Goal: Task Accomplishment & Management: Complete application form

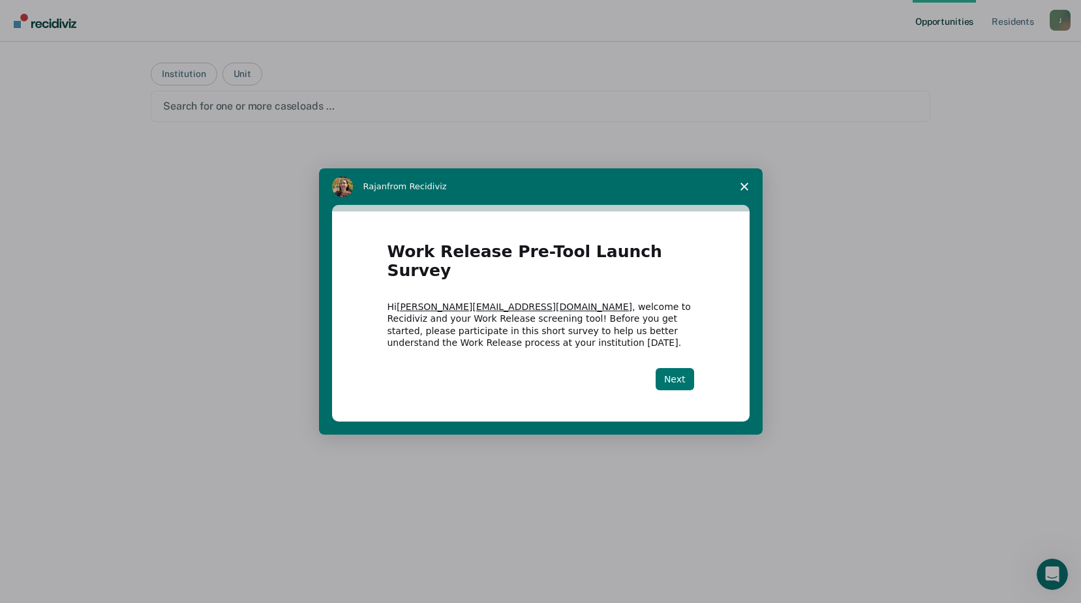
click at [673, 370] on button "Next" at bounding box center [675, 379] width 39 height 22
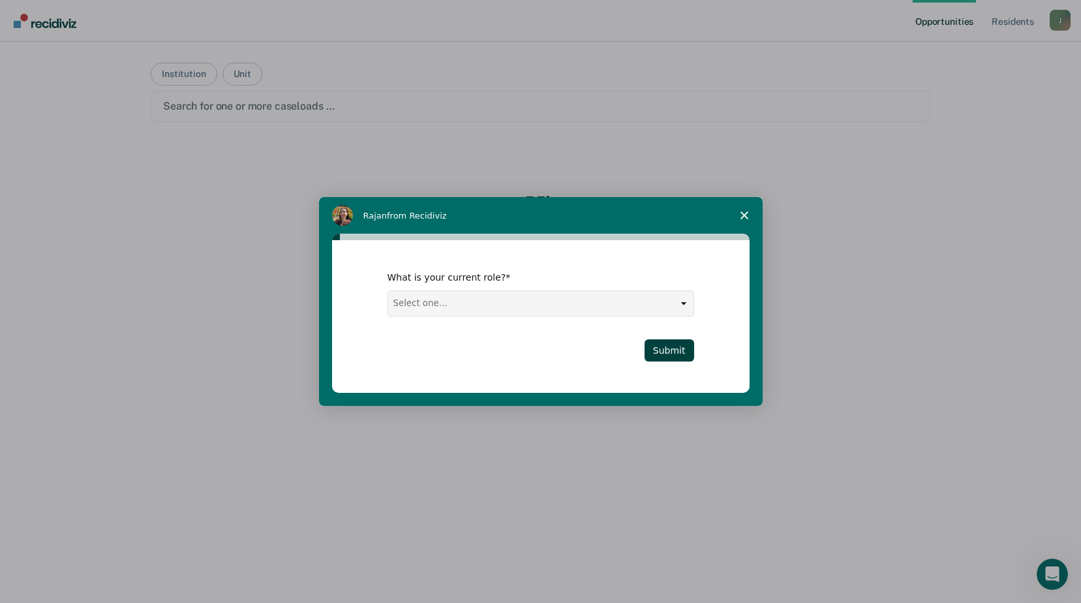
click at [683, 302] on select "Select one... Case Manager FUM Assistant [PERSON_NAME] [PERSON_NAME]" at bounding box center [540, 303] width 305 height 25
select select "Case Manager"
click at [388, 291] on select "Select one... Case Manager FUM Assistant [PERSON_NAME] [PERSON_NAME]" at bounding box center [540, 303] width 305 height 25
click at [660, 346] on button "Submit" at bounding box center [670, 350] width 50 height 22
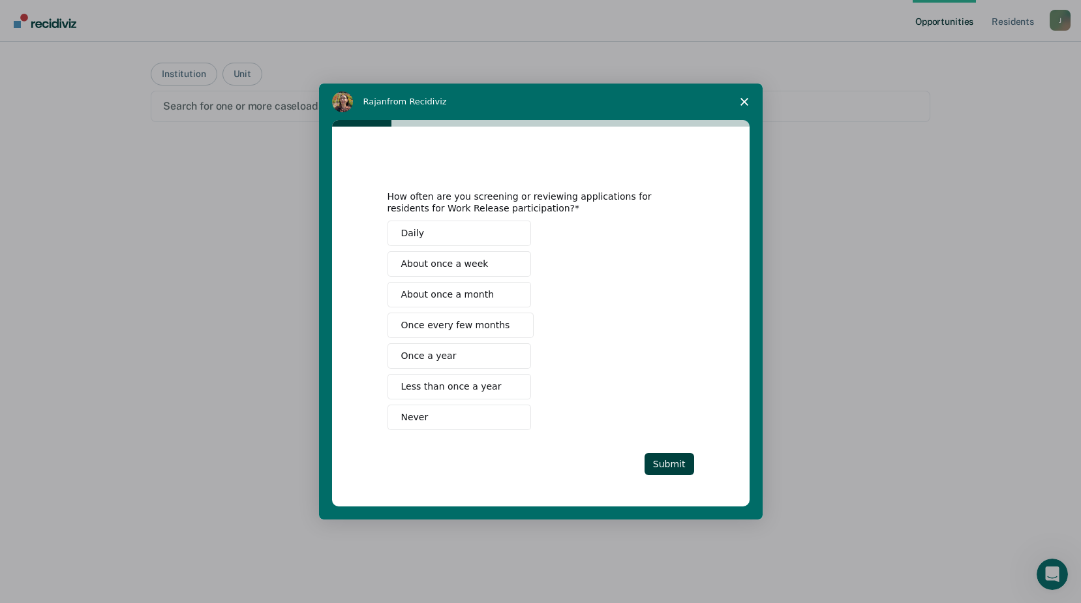
click at [440, 294] on span "About once a month" at bounding box center [447, 295] width 93 height 14
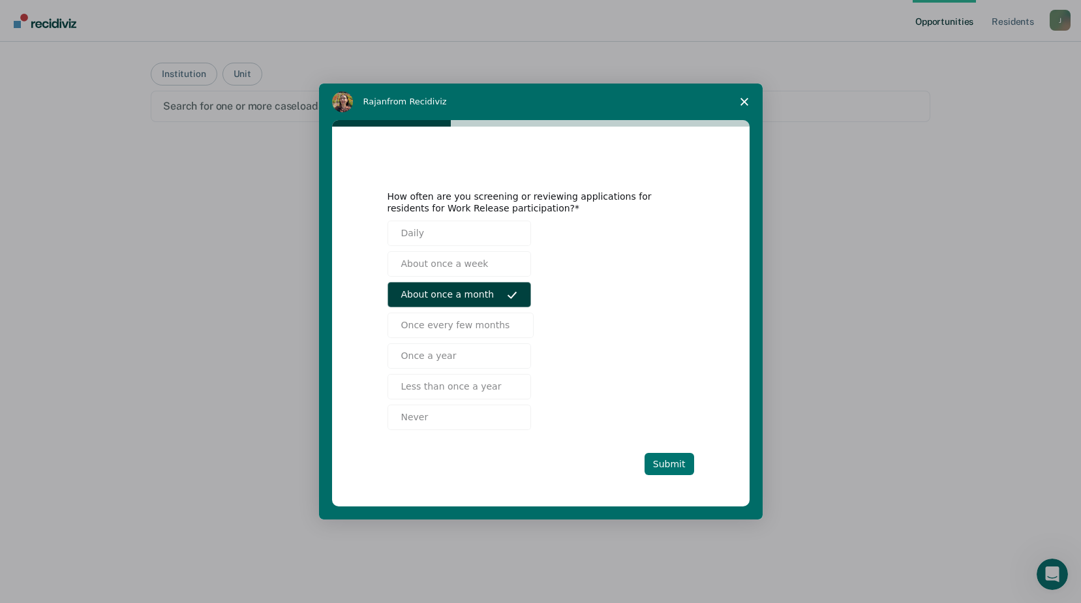
click at [657, 468] on button "Submit" at bounding box center [670, 464] width 50 height 22
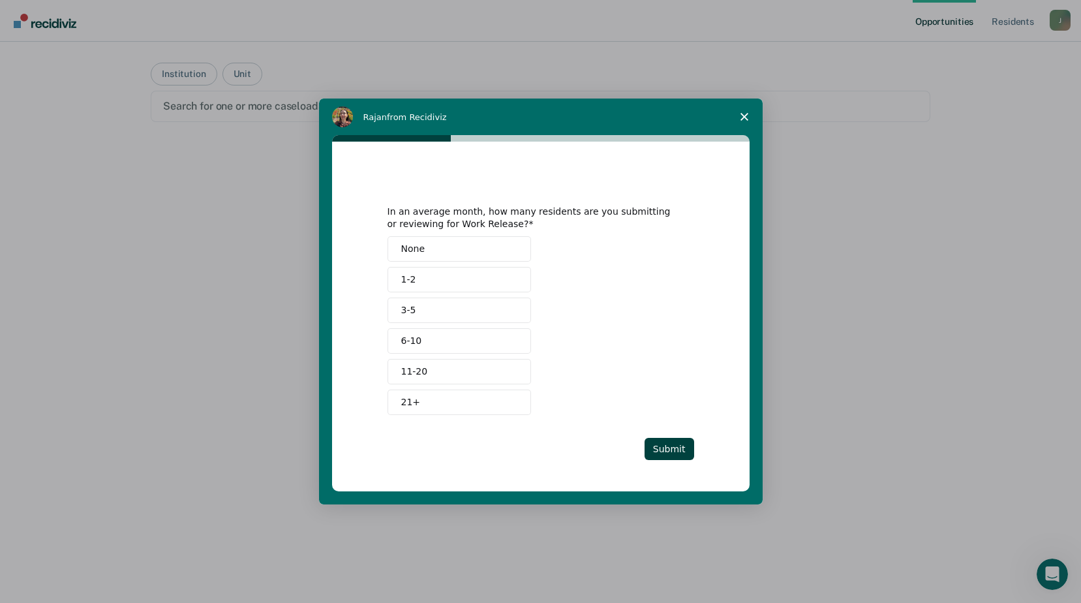
click at [414, 250] on span "None" at bounding box center [413, 249] width 24 height 14
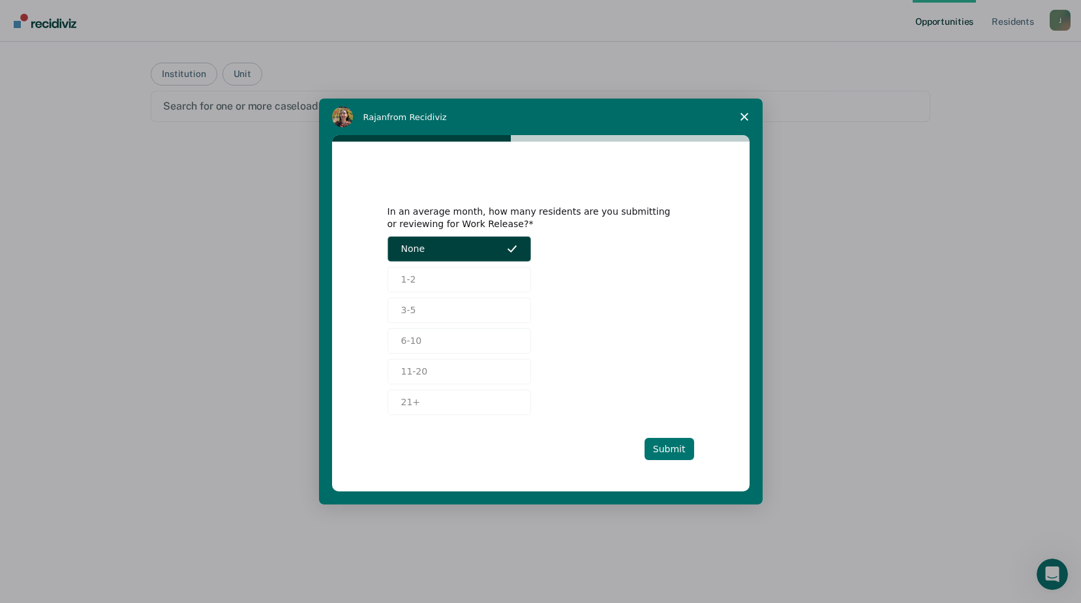
click at [673, 453] on button "Submit" at bounding box center [670, 449] width 50 height 22
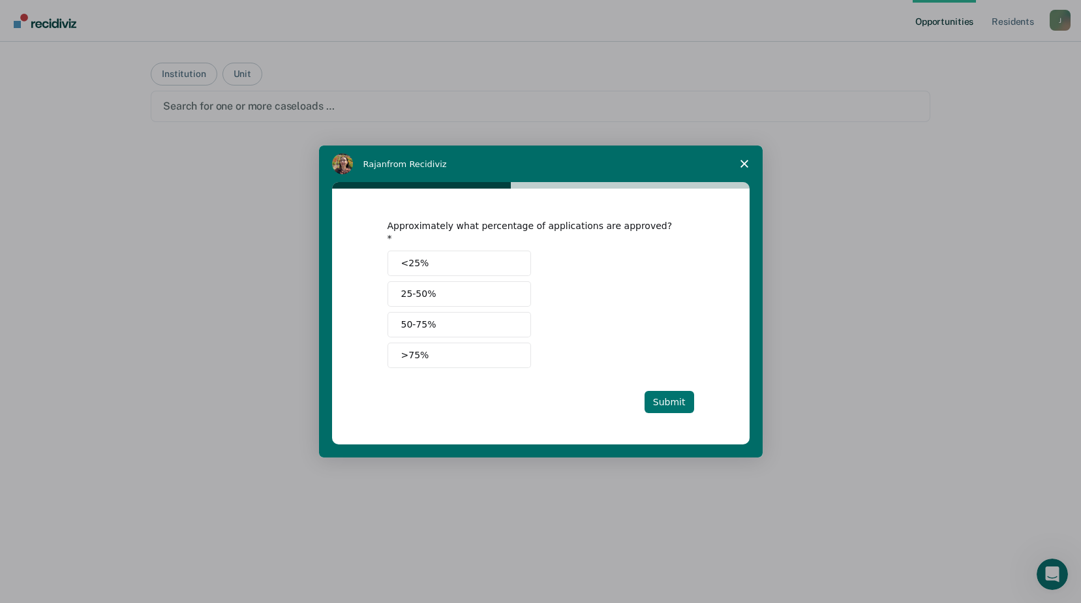
click at [676, 398] on button "Submit" at bounding box center [670, 402] width 50 height 22
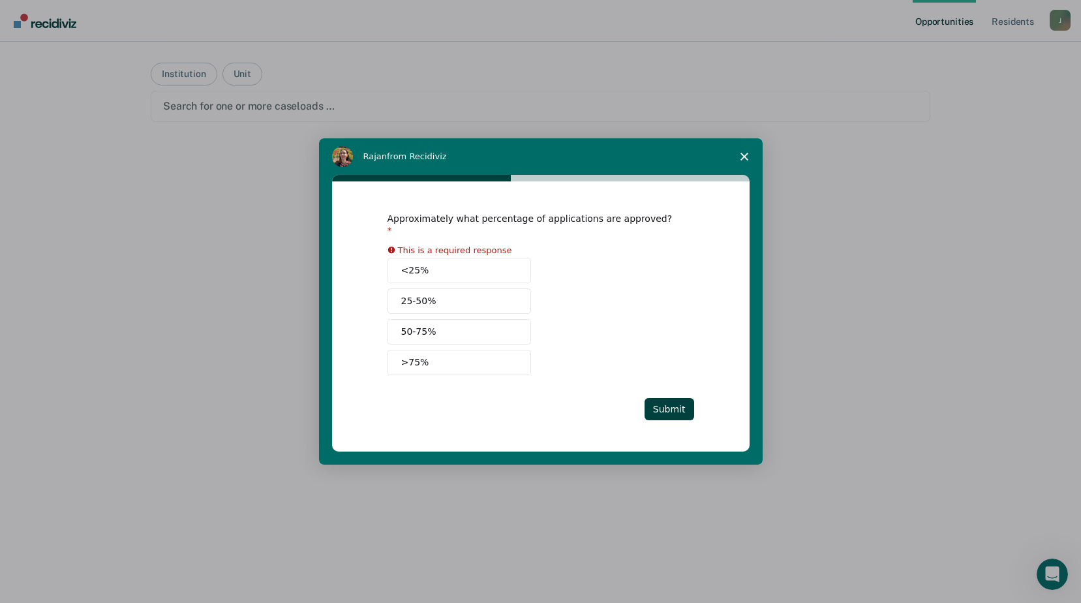
click at [416, 294] on span "25-50%" at bounding box center [418, 301] width 35 height 14
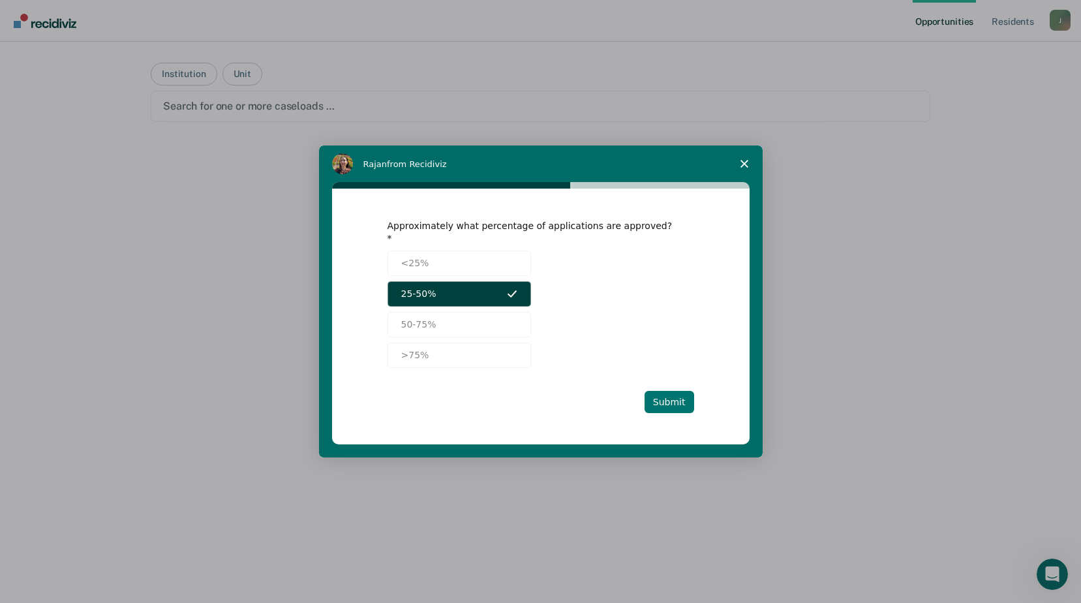
click at [676, 399] on button "Submit" at bounding box center [670, 402] width 50 height 22
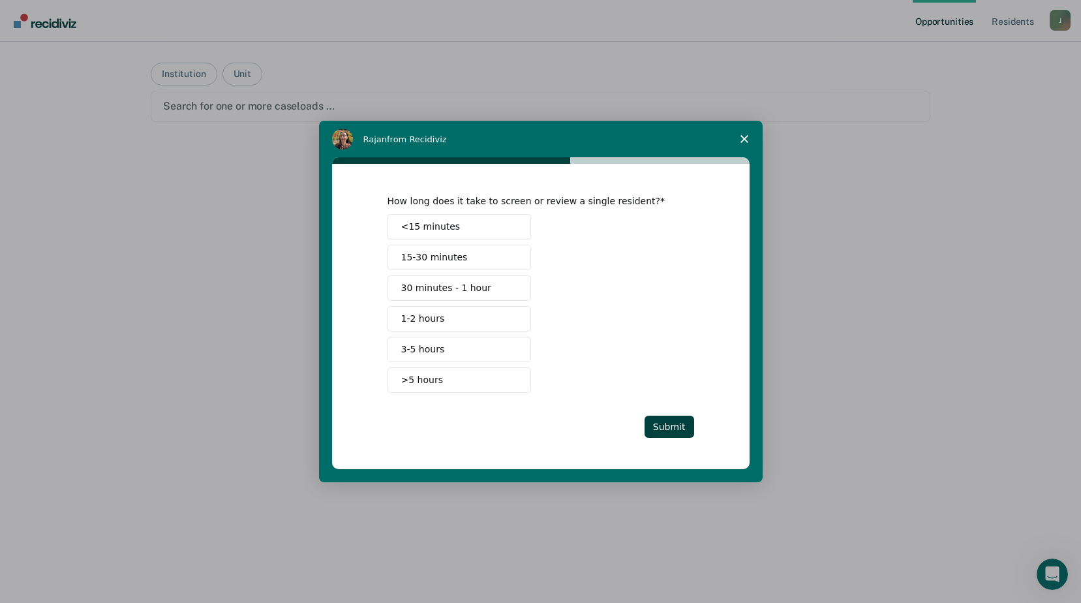
click at [416, 287] on span "30 minutes - 1 hour" at bounding box center [446, 288] width 90 height 14
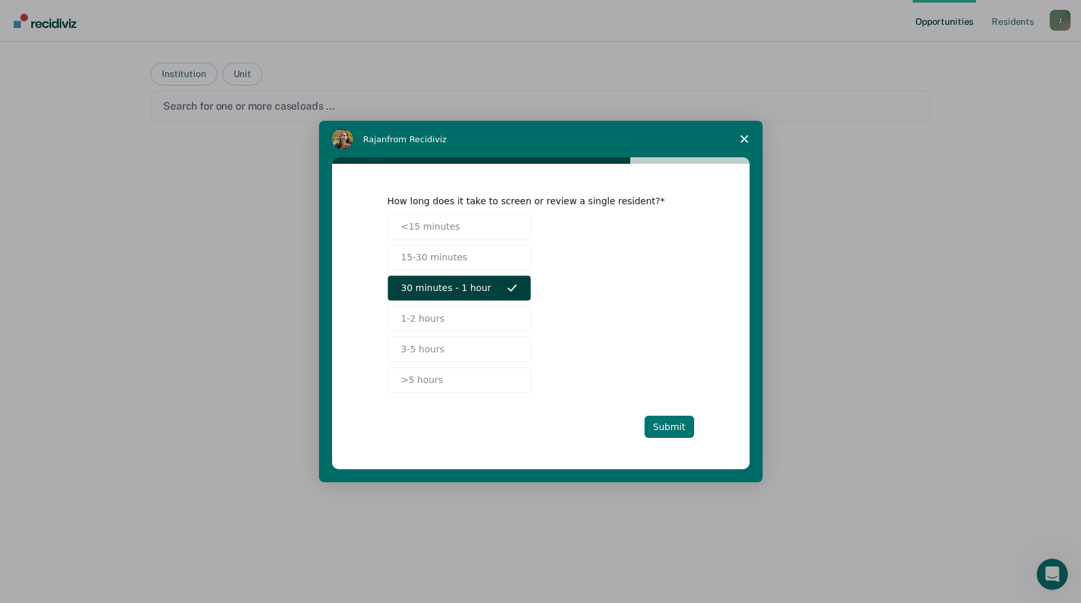
click at [659, 429] on button "Submit" at bounding box center [670, 427] width 50 height 22
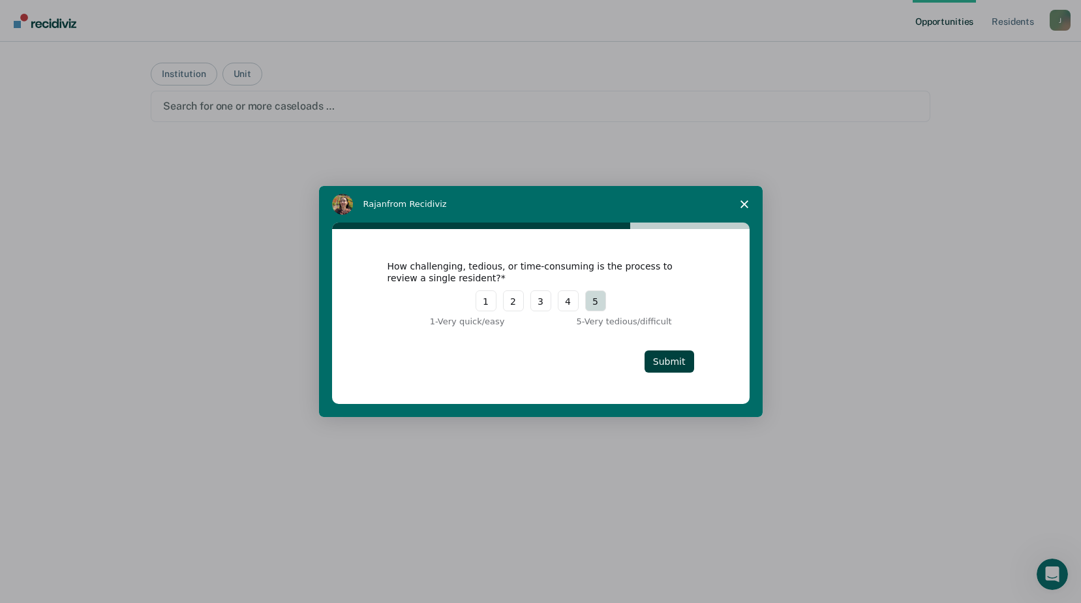
click at [598, 300] on button "5" at bounding box center [595, 300] width 21 height 21
click at [667, 367] on button "Submit" at bounding box center [670, 361] width 50 height 22
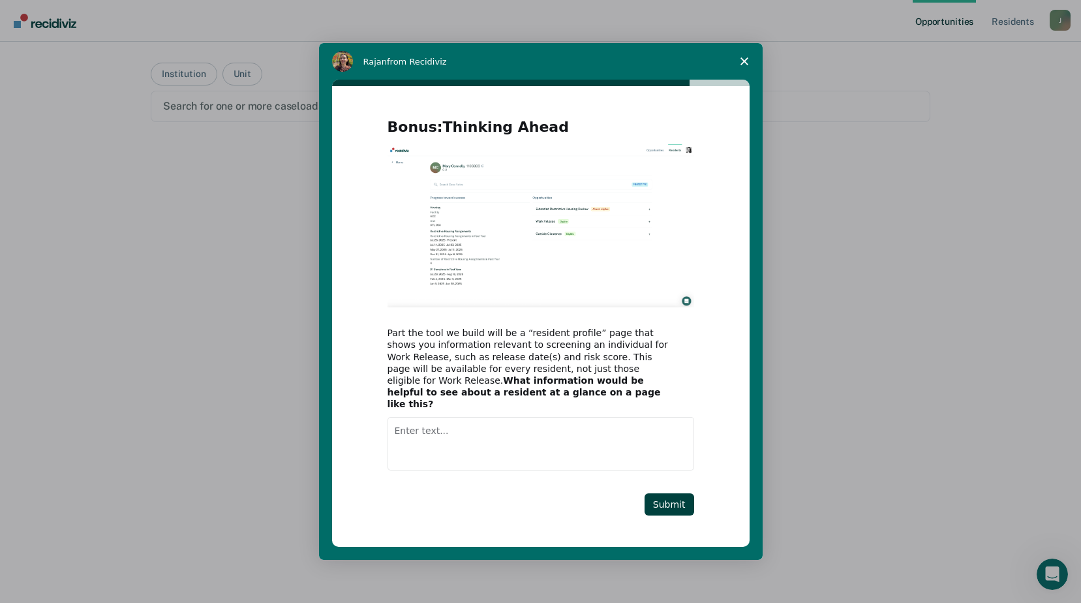
click at [430, 431] on textarea "Enter text..." at bounding box center [541, 444] width 307 height 54
type textarea "Everything on ISUM plus release date, MH/M scores, medical restrictions, ORAS r…"
click at [670, 501] on button "Submit" at bounding box center [670, 504] width 50 height 22
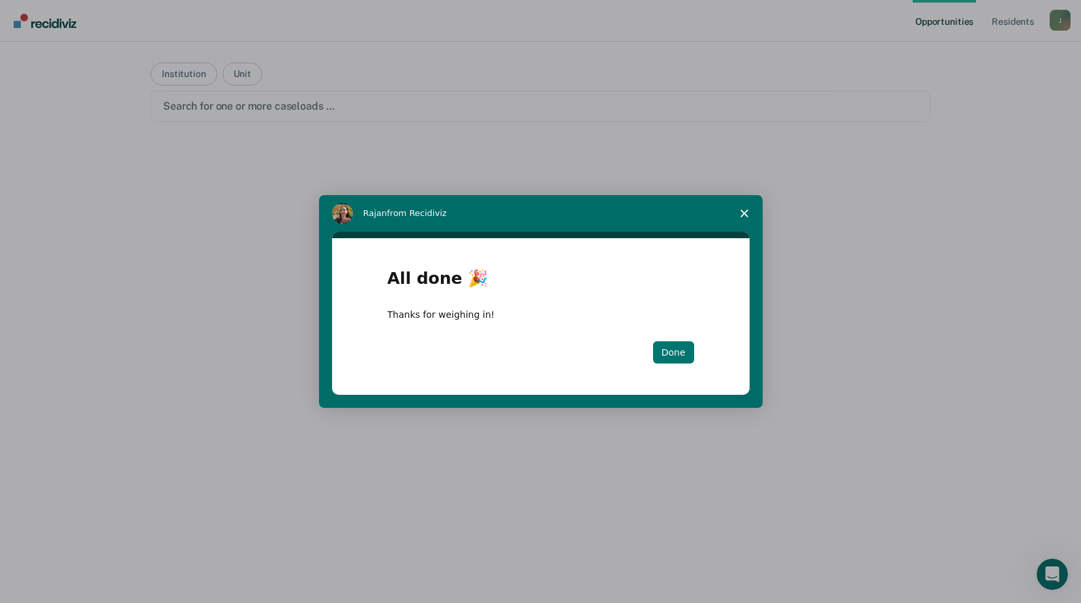
click at [671, 353] on button "Done" at bounding box center [673, 352] width 41 height 22
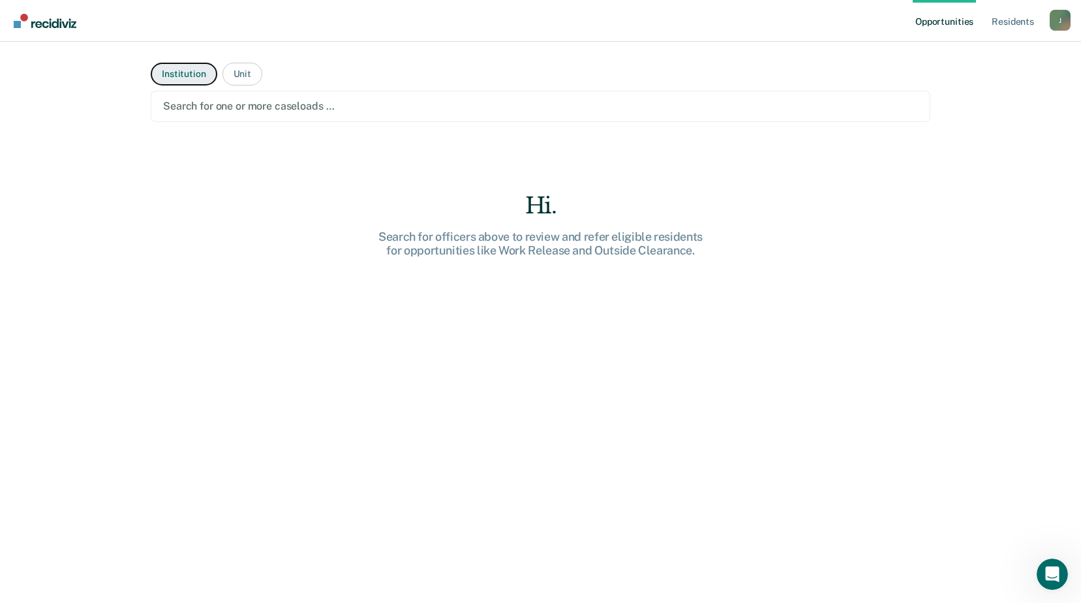
click at [176, 70] on button "Institution" at bounding box center [184, 74] width 66 height 23
click at [174, 74] on button "Institution" at bounding box center [184, 74] width 66 height 23
click at [360, 105] on div at bounding box center [540, 106] width 755 height 15
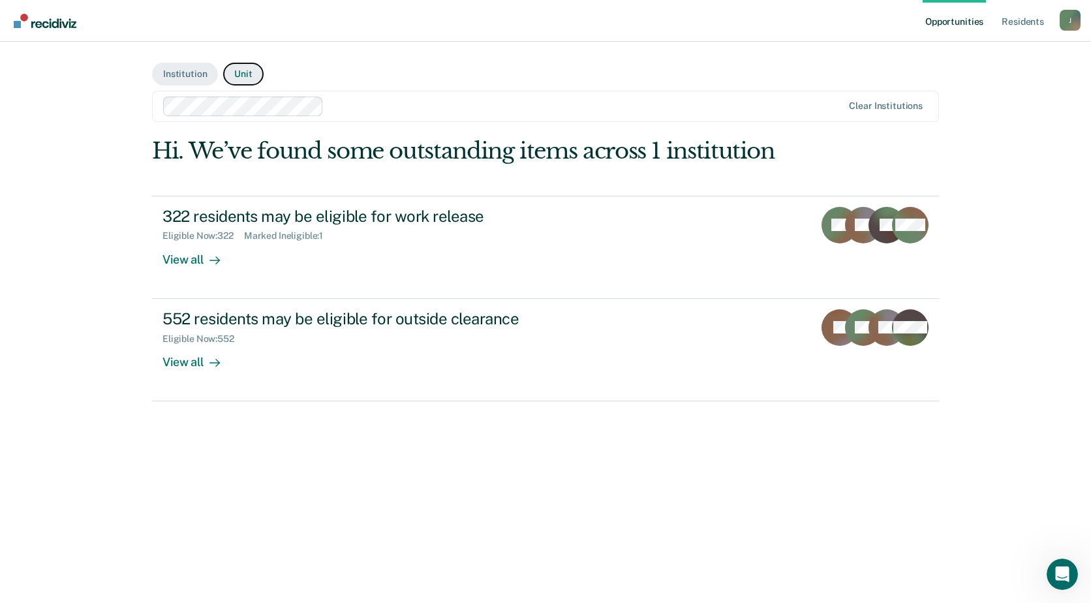
click at [241, 72] on button "Unit" at bounding box center [243, 74] width 40 height 23
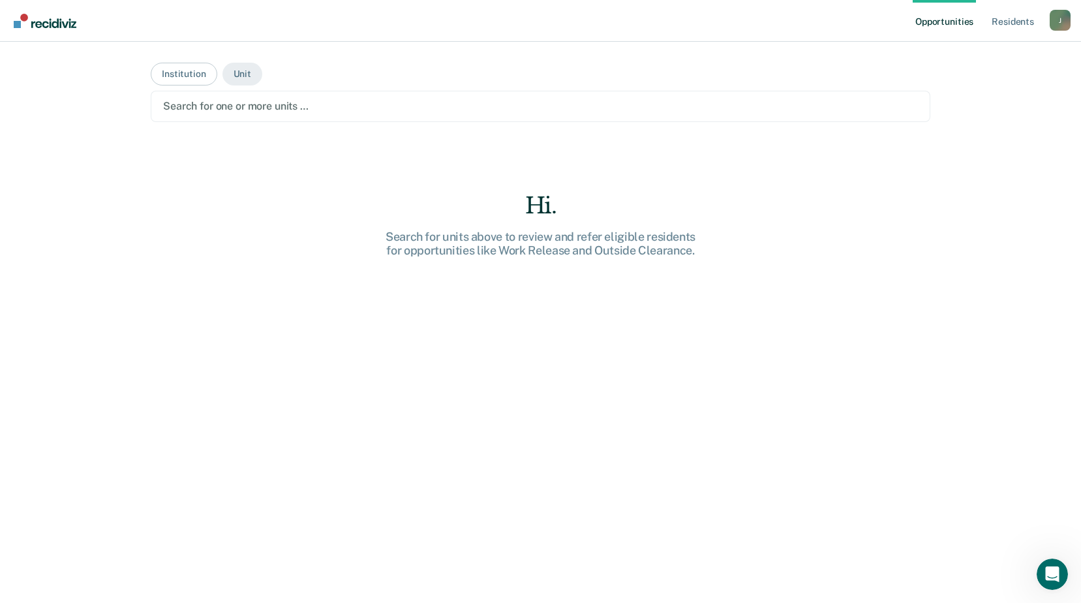
click at [270, 106] on div at bounding box center [540, 106] width 755 height 15
click at [173, 74] on button "Institution" at bounding box center [184, 74] width 66 height 23
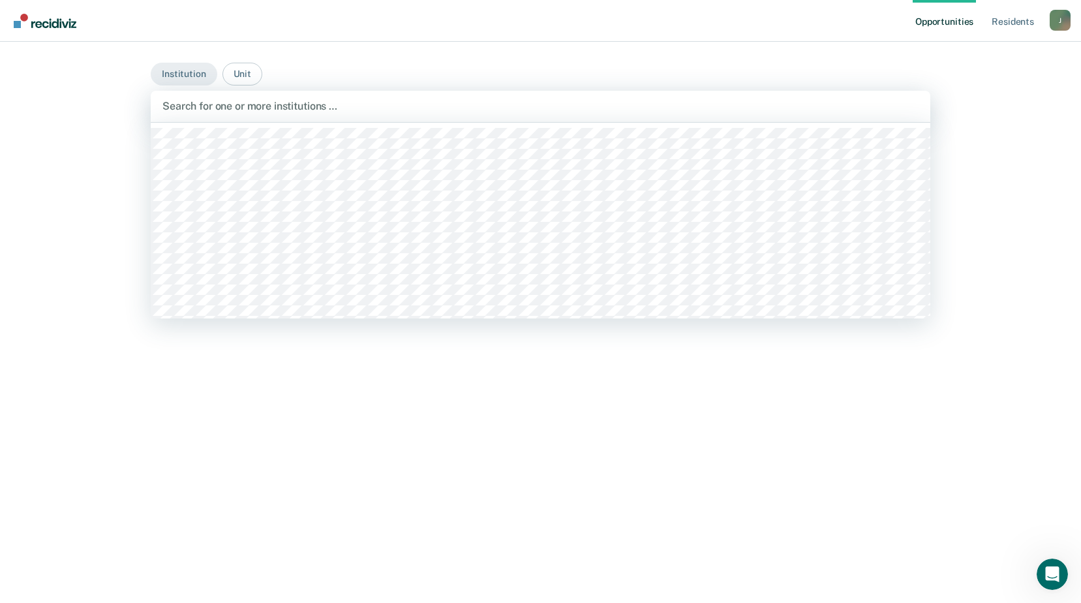
click at [245, 107] on div at bounding box center [541, 106] width 756 height 15
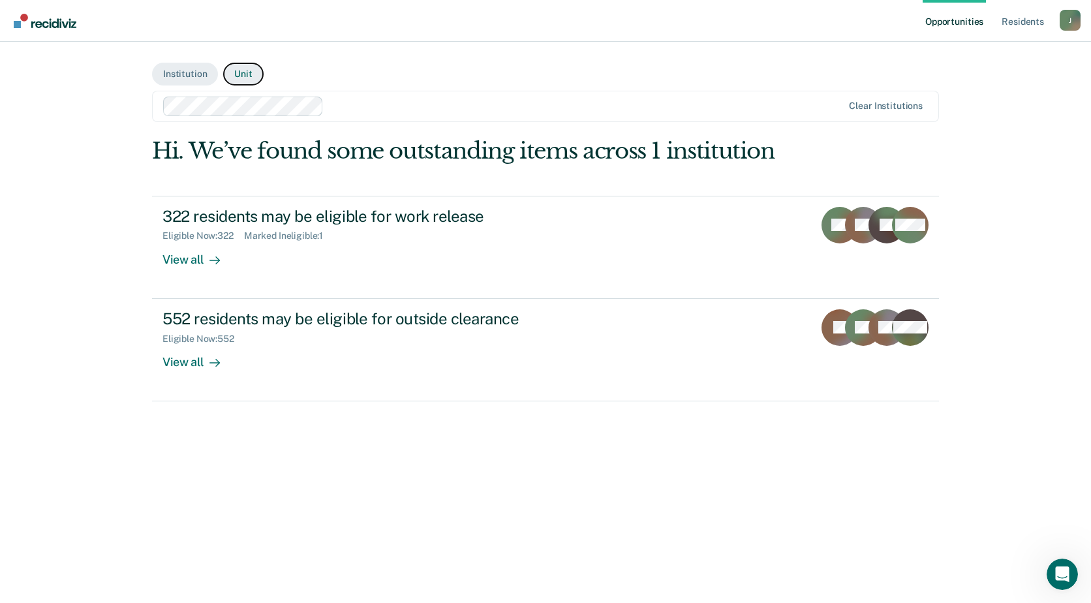
click at [243, 74] on button "Unit" at bounding box center [243, 74] width 40 height 23
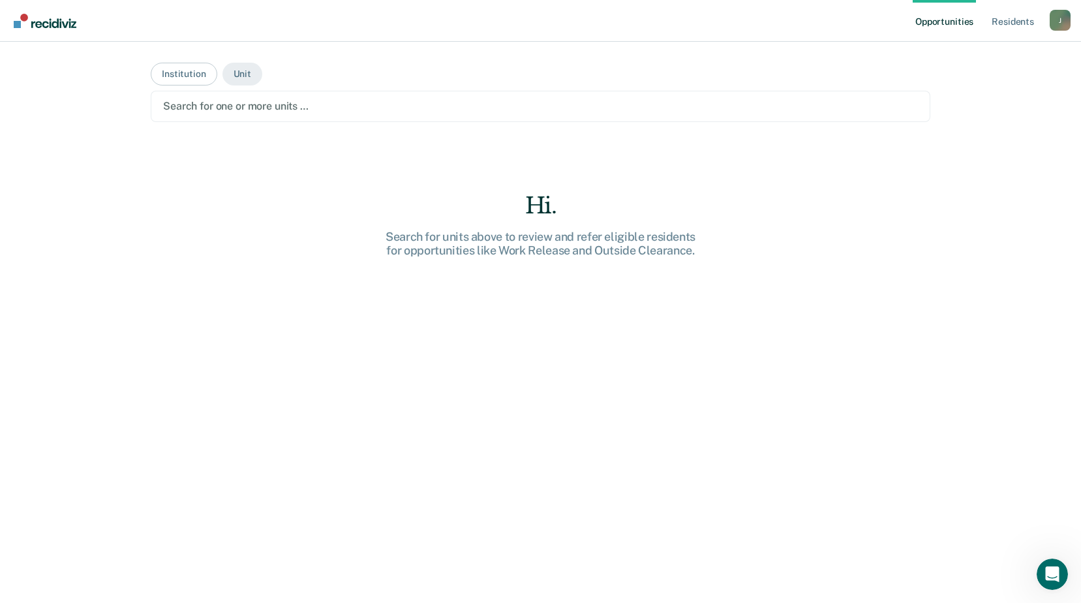
click at [291, 107] on div at bounding box center [540, 106] width 755 height 15
click at [193, 78] on button "Institution" at bounding box center [184, 74] width 66 height 23
click at [241, 80] on button "Unit" at bounding box center [243, 74] width 40 height 23
click at [248, 104] on div at bounding box center [540, 106] width 755 height 15
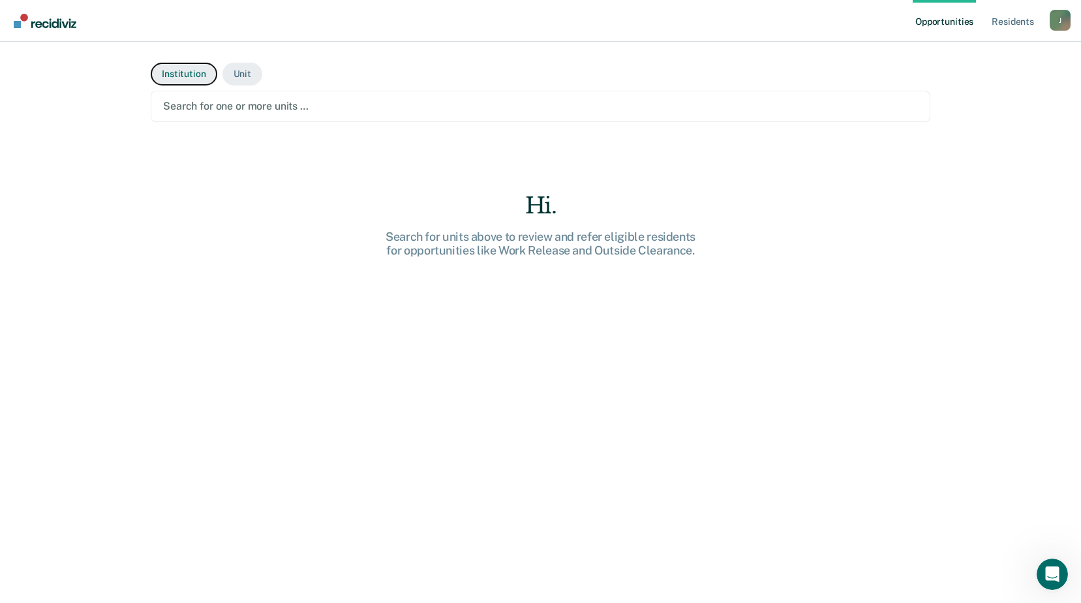
click at [180, 78] on button "Institution" at bounding box center [184, 74] width 66 height 23
click at [236, 108] on div at bounding box center [540, 106] width 755 height 15
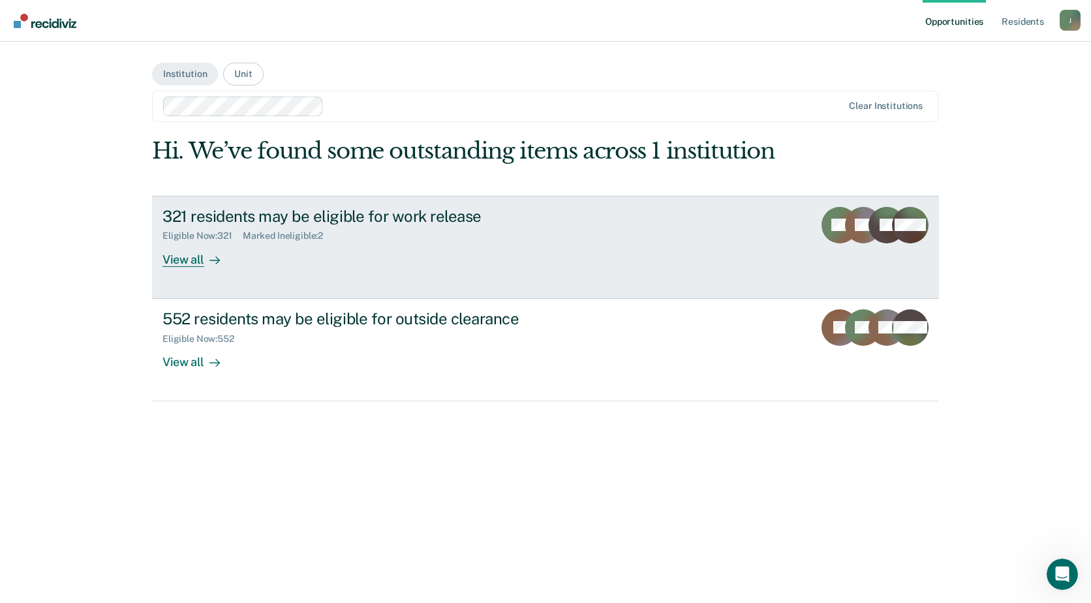
click at [189, 260] on div "View all" at bounding box center [199, 253] width 73 height 25
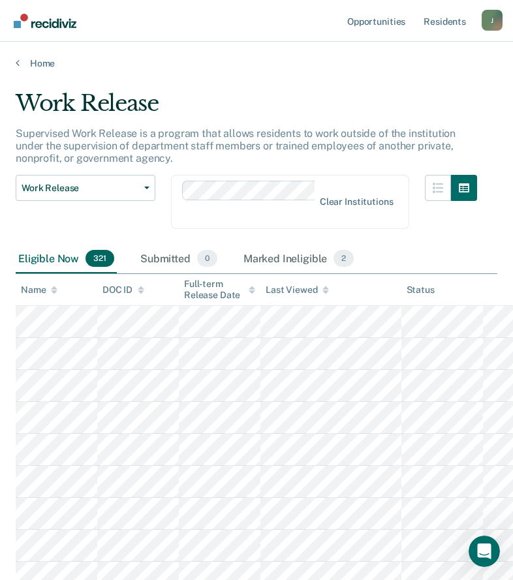
click at [58, 215] on div "Work Release Work Release Outside Clearance" at bounding box center [86, 210] width 140 height 70
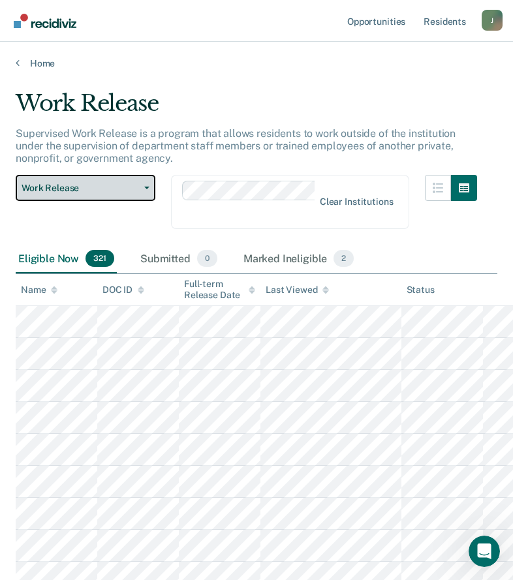
click at [146, 192] on button "Work Release" at bounding box center [86, 188] width 140 height 26
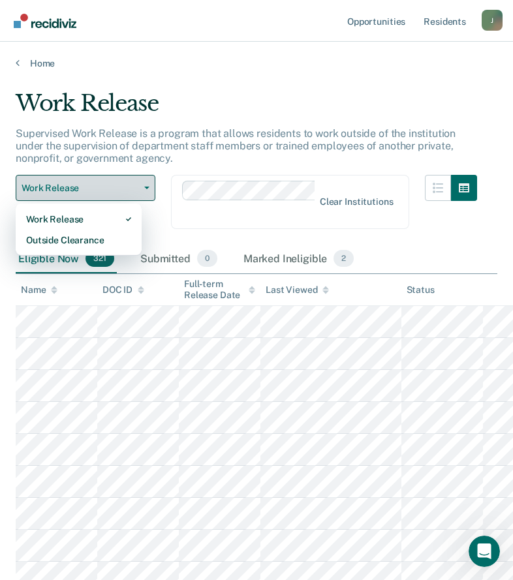
click at [146, 192] on button "Work Release" at bounding box center [86, 188] width 140 height 26
